Goal: Find specific page/section: Find specific page/section

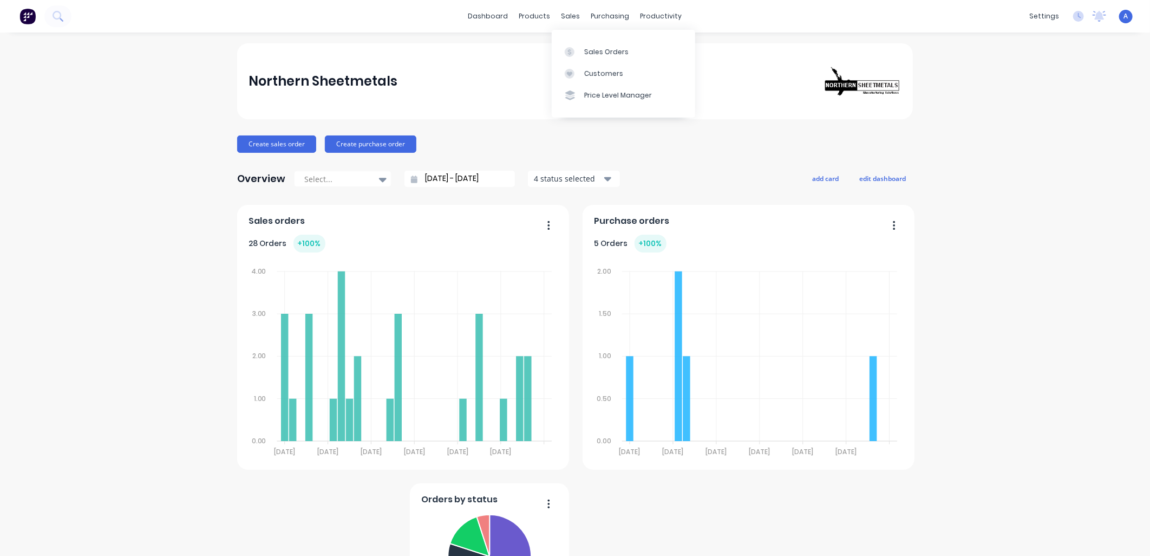
click at [590, 73] on div "Customers" at bounding box center [603, 74] width 39 height 10
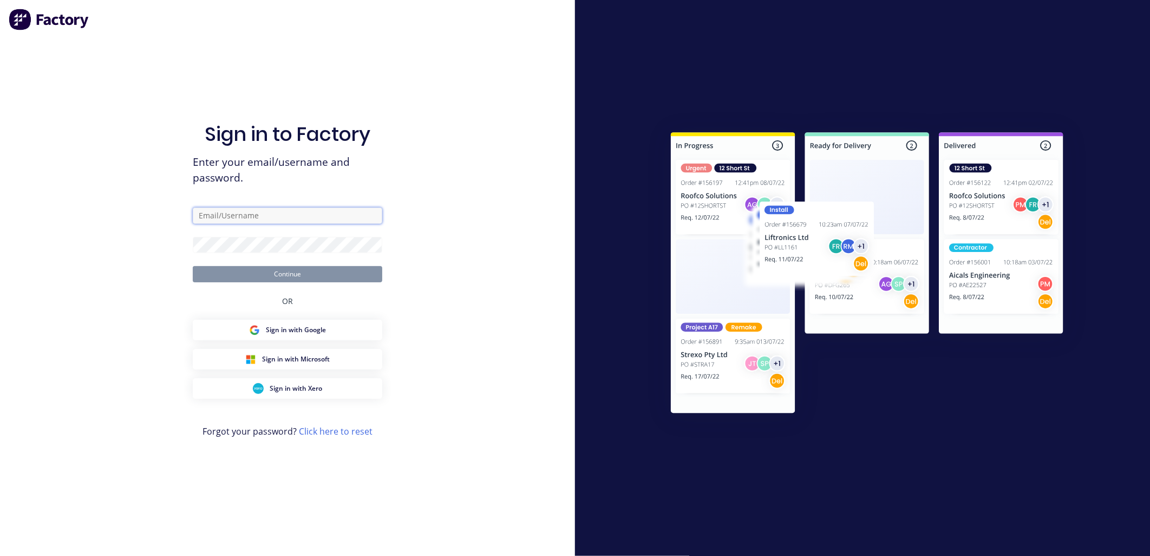
type input "[EMAIL_ADDRESS][DOMAIN_NAME]"
click at [284, 262] on button "Continue" at bounding box center [288, 274] width 190 height 16
